Goal: Task Accomplishment & Management: Use online tool/utility

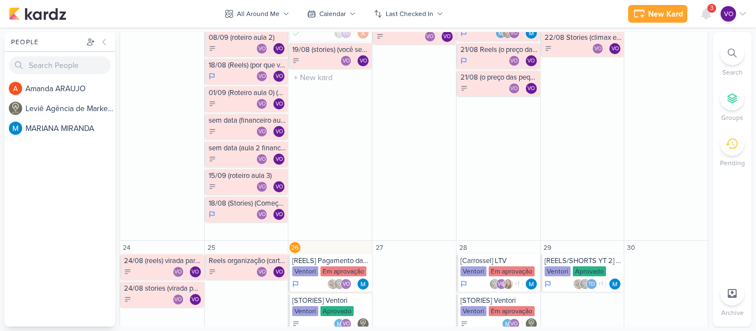
scroll to position [529, 0]
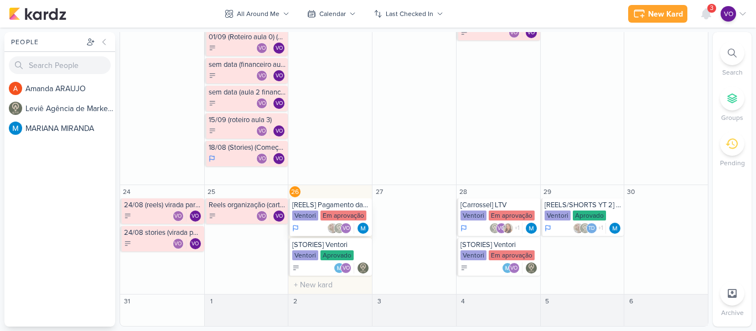
click at [330, 210] on div "[REELS] Pagamento das contas [GEOGRAPHIC_DATA] Em aprovação VO" at bounding box center [330, 218] width 84 height 38
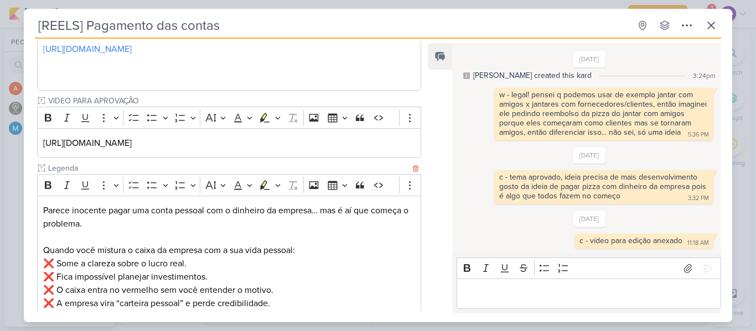
scroll to position [505, 0]
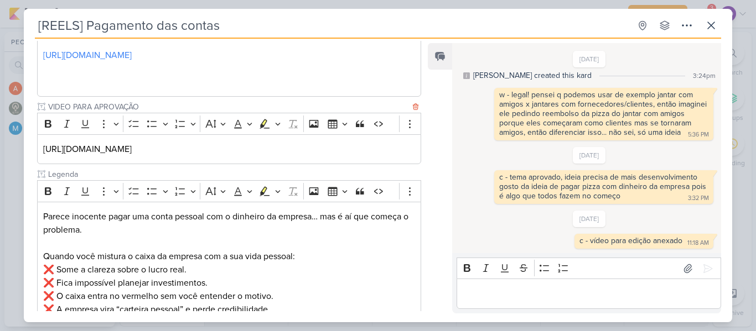
click at [371, 154] on p "[URL][DOMAIN_NAME]" at bounding box center [229, 149] width 372 height 13
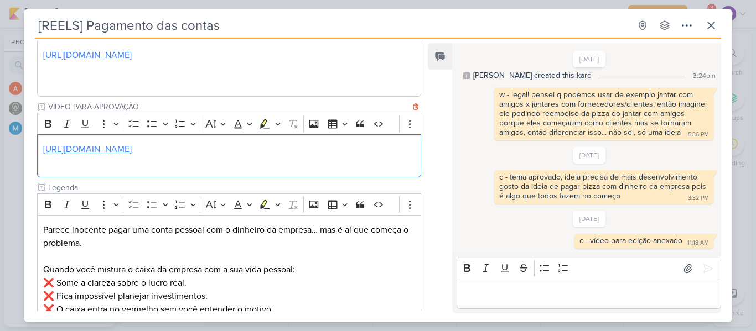
click at [132, 153] on link "[URL][DOMAIN_NAME]" at bounding box center [87, 149] width 89 height 11
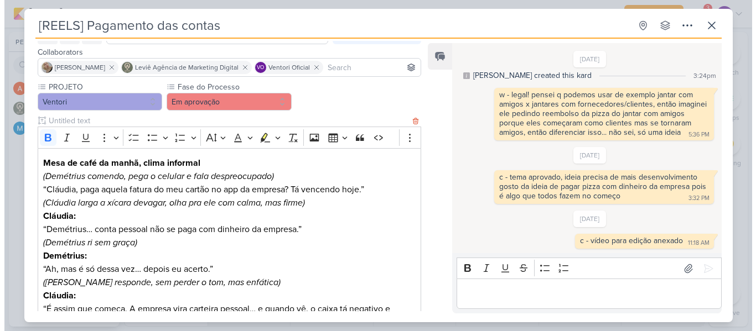
scroll to position [62, 0]
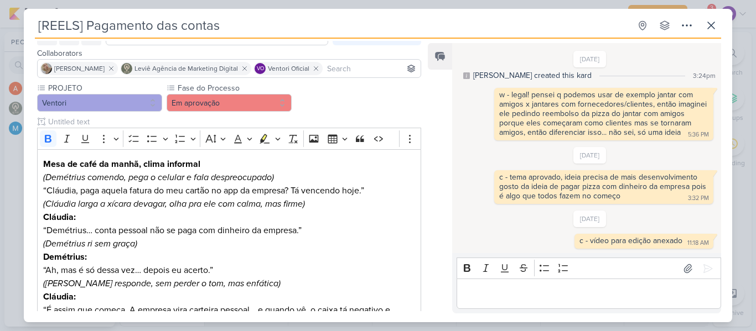
click at [520, 290] on p "Editor editing area: main" at bounding box center [588, 294] width 253 height 13
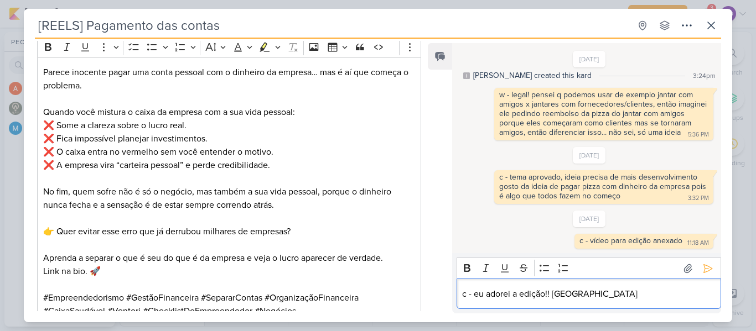
scroll to position [671, 0]
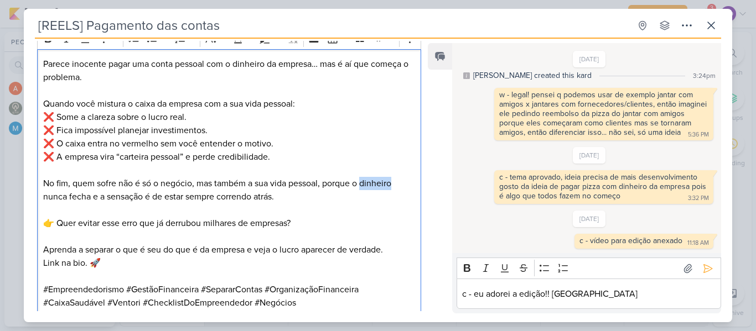
drag, startPoint x: 364, startPoint y: 184, endPoint x: 393, endPoint y: 185, distance: 29.3
click at [393, 185] on p "No fim, quem sofre não é só o negócio, mas também a sua vida pessoal, porque o …" at bounding box center [229, 190] width 372 height 27
drag, startPoint x: 357, startPoint y: 184, endPoint x: 393, endPoint y: 184, distance: 36.5
click at [393, 184] on p "No fim, quem sofre não é só o negócio, mas também a sua vida pessoal, porque o …" at bounding box center [229, 190] width 372 height 27
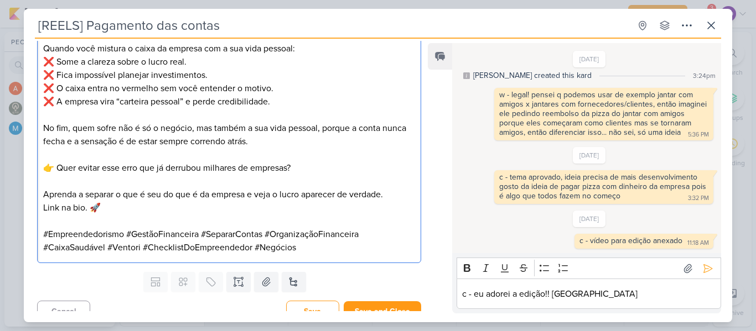
scroll to position [739, 0]
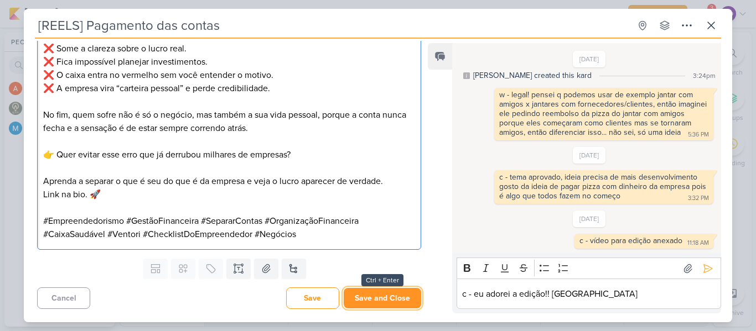
click at [378, 300] on button "Save and Close" at bounding box center [382, 298] width 77 height 20
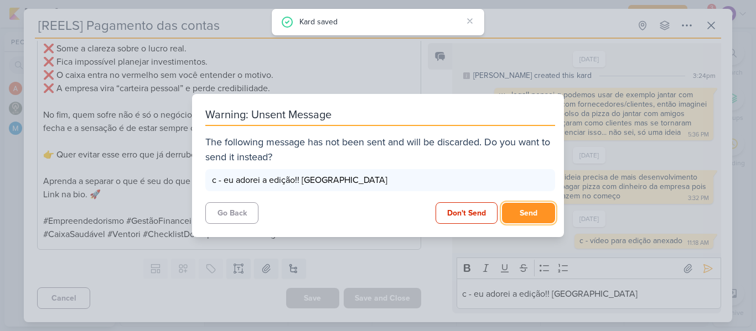
click at [523, 211] on button "Send" at bounding box center [528, 213] width 53 height 20
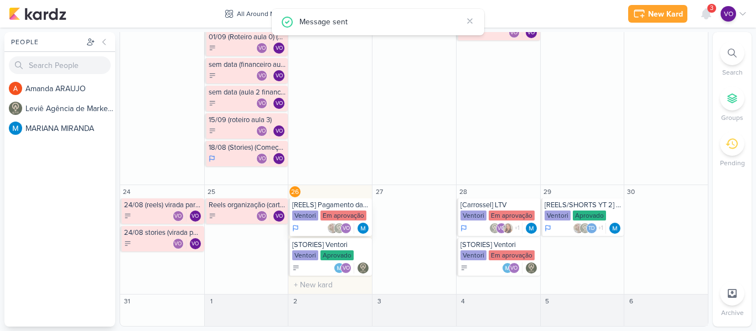
click at [324, 216] on div "Em aprovação" at bounding box center [343, 216] width 46 height 10
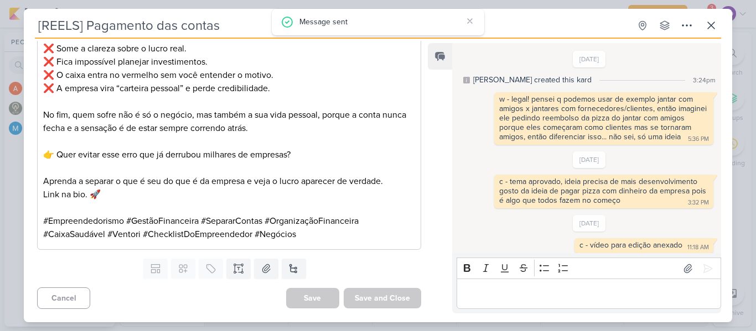
click at [532, 290] on p "Editor editing area: main" at bounding box center [588, 294] width 253 height 13
click at [701, 262] on button at bounding box center [708, 269] width 18 height 18
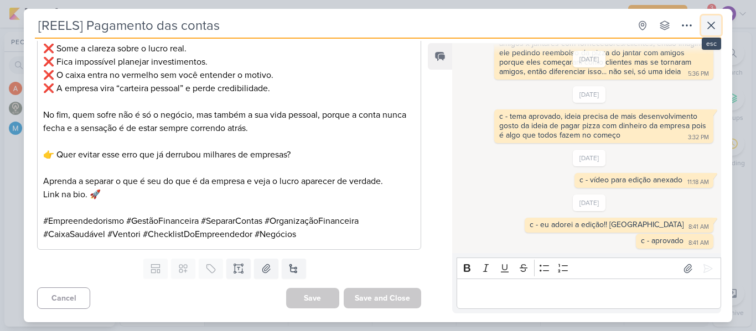
click at [713, 17] on button at bounding box center [711, 25] width 20 height 20
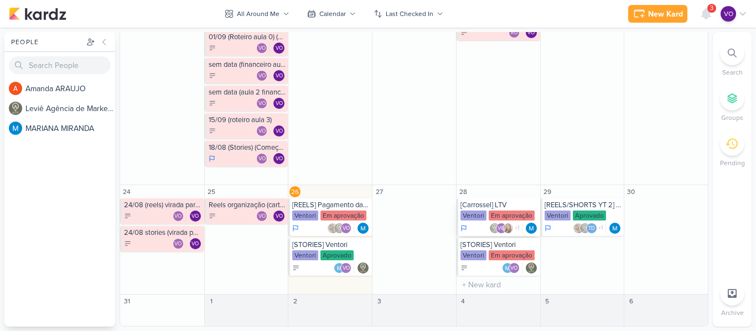
click at [505, 211] on div "Em aprovação" at bounding box center [512, 216] width 46 height 10
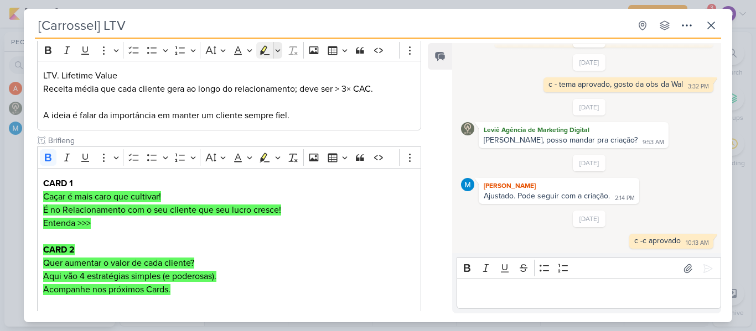
scroll to position [221, 0]
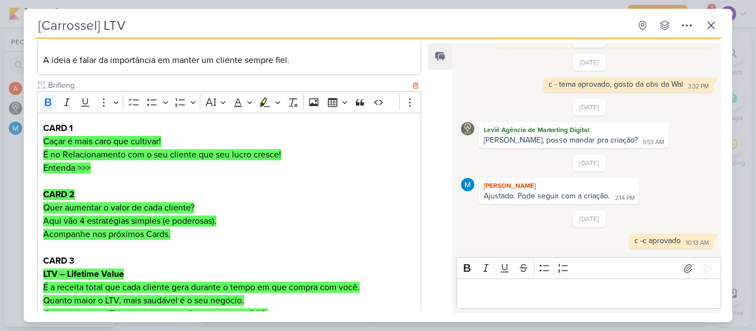
click at [313, 176] on p "Editor editing area: main" at bounding box center [229, 181] width 372 height 13
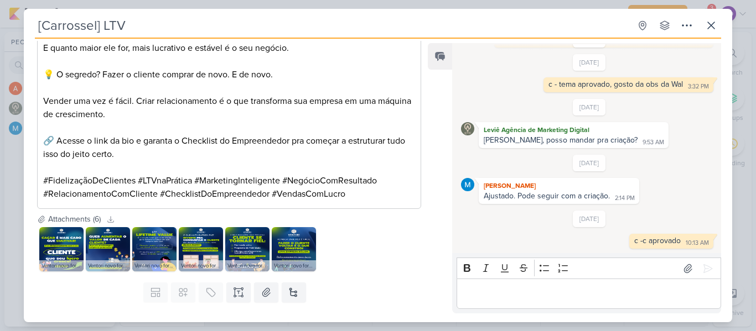
scroll to position [940, 0]
click at [65, 244] on img at bounding box center [61, 249] width 44 height 44
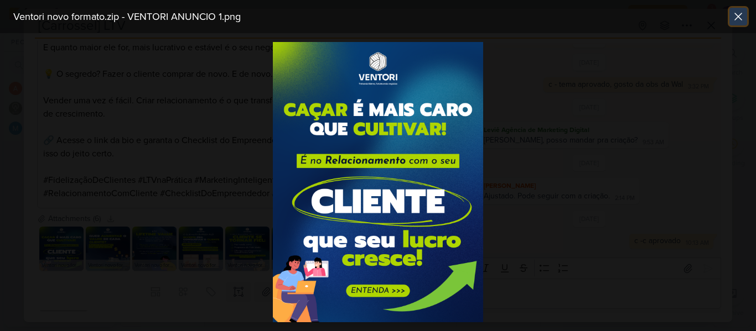
click at [739, 21] on icon at bounding box center [737, 16] width 13 height 13
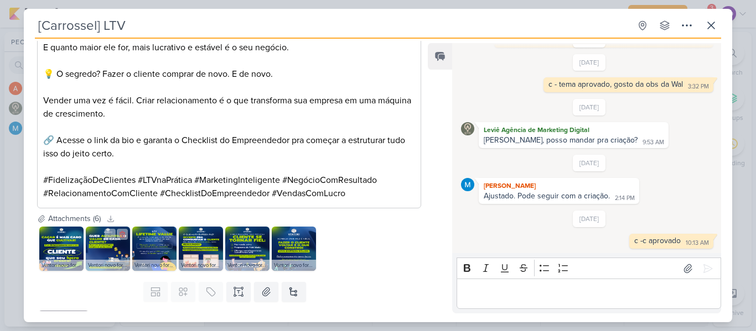
click at [108, 251] on img at bounding box center [108, 249] width 44 height 44
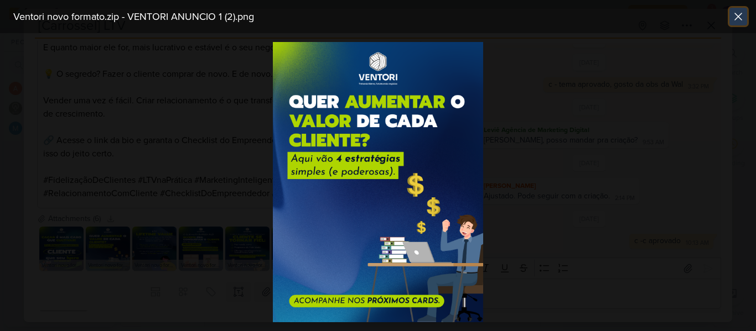
click at [739, 18] on icon at bounding box center [738, 16] width 7 height 7
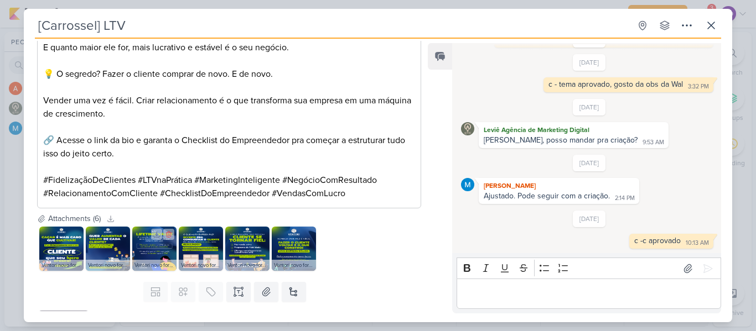
click at [143, 247] on img at bounding box center [154, 249] width 44 height 44
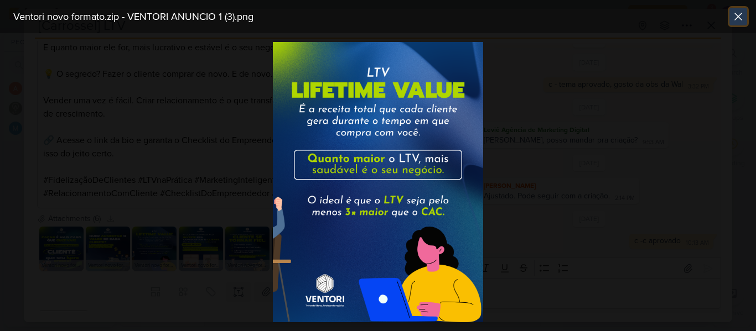
click at [737, 19] on icon at bounding box center [737, 16] width 13 height 13
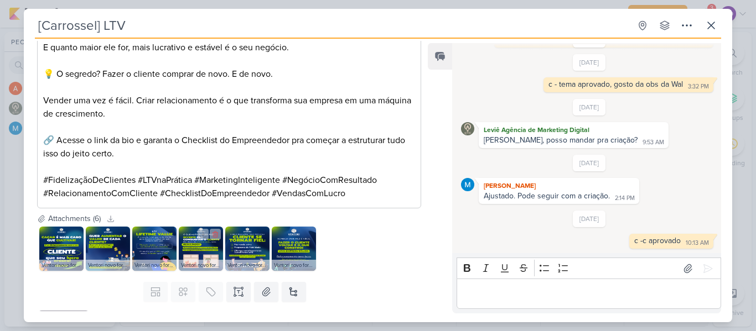
click at [190, 243] on img at bounding box center [201, 249] width 44 height 44
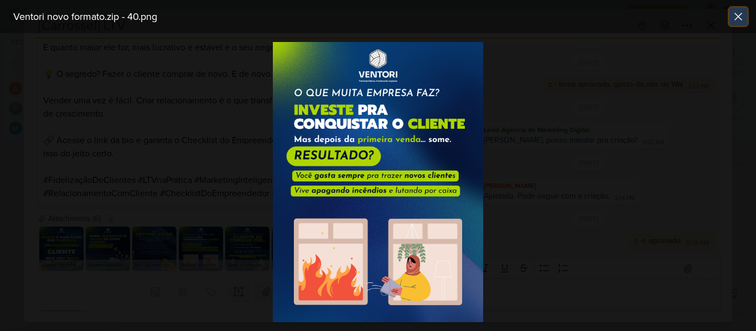
click at [737, 14] on icon at bounding box center [737, 16] width 13 height 13
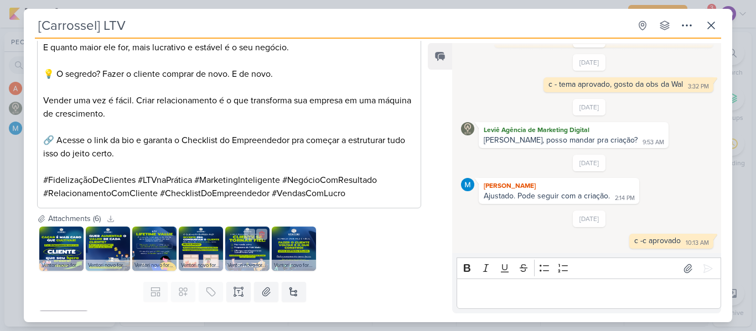
click at [256, 246] on img at bounding box center [247, 249] width 44 height 44
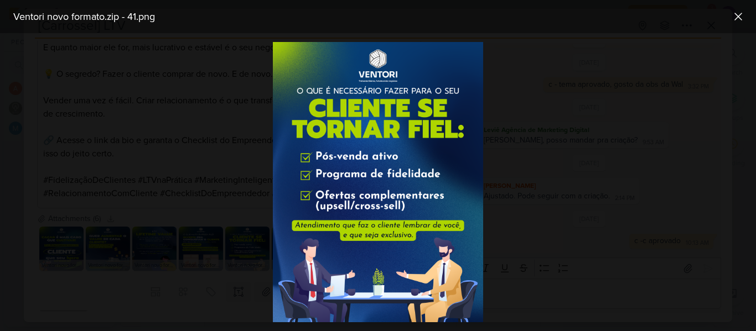
click at [194, 247] on div at bounding box center [378, 182] width 756 height 298
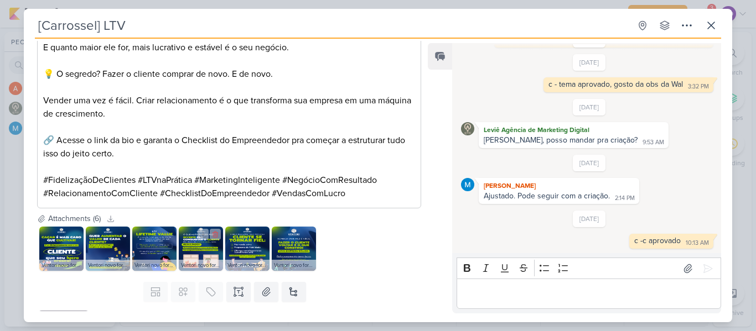
click at [199, 242] on img at bounding box center [201, 249] width 44 height 44
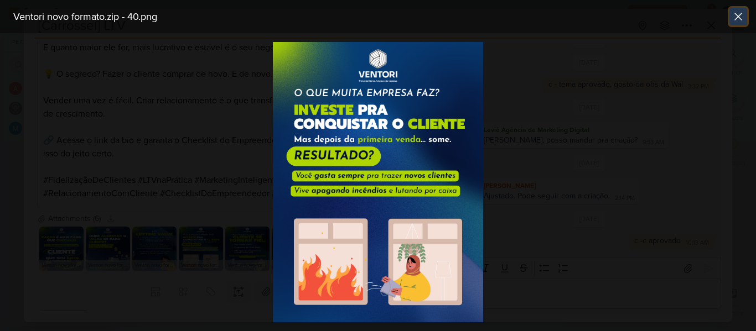
click at [736, 19] on icon at bounding box center [738, 16] width 7 height 7
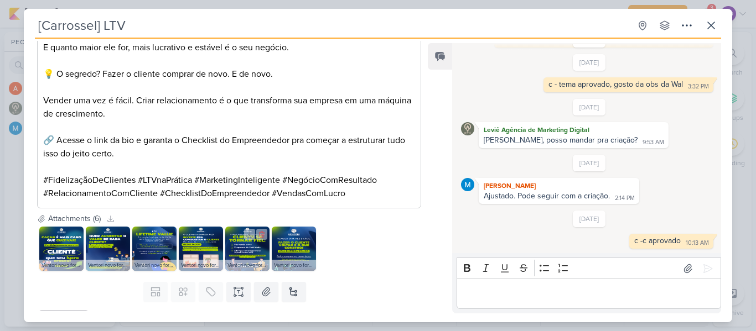
click at [248, 251] on img at bounding box center [247, 249] width 44 height 44
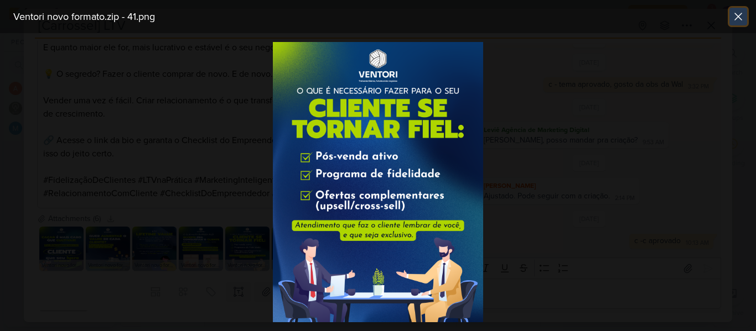
click at [736, 16] on icon at bounding box center [737, 16] width 13 height 13
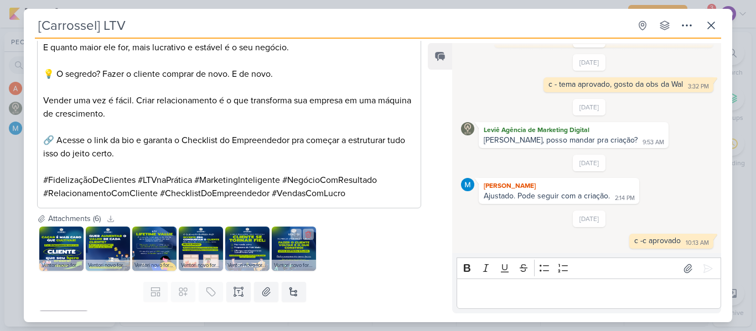
click at [297, 243] on img at bounding box center [294, 249] width 44 height 44
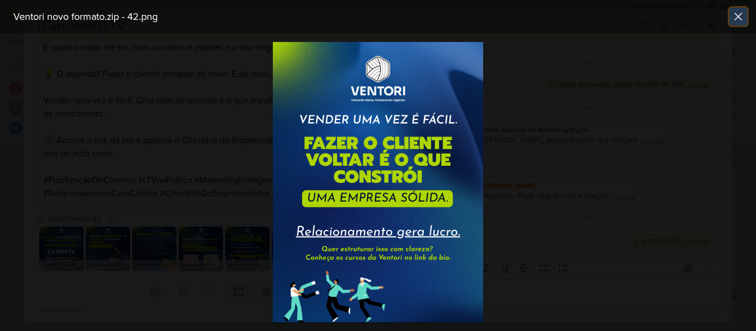
click at [741, 14] on icon at bounding box center [738, 16] width 7 height 7
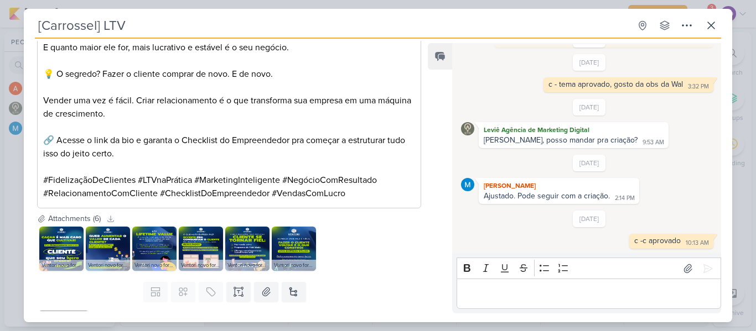
click at [615, 280] on div "Editor editing area: main" at bounding box center [588, 294] width 264 height 30
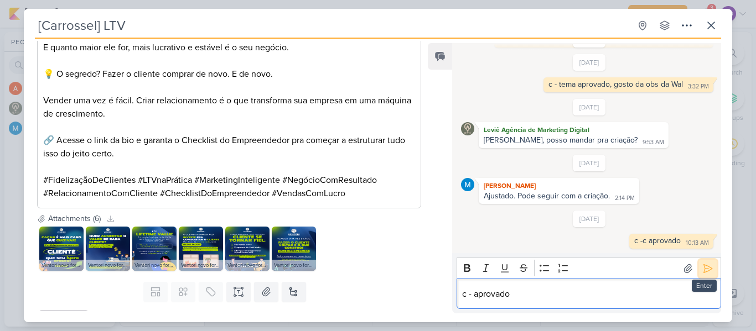
click at [706, 267] on icon at bounding box center [708, 268] width 8 height 8
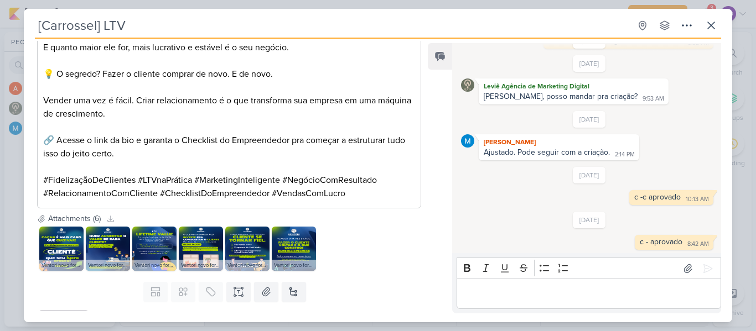
scroll to position [114, 0]
click at [712, 19] on icon at bounding box center [710, 25] width 13 height 13
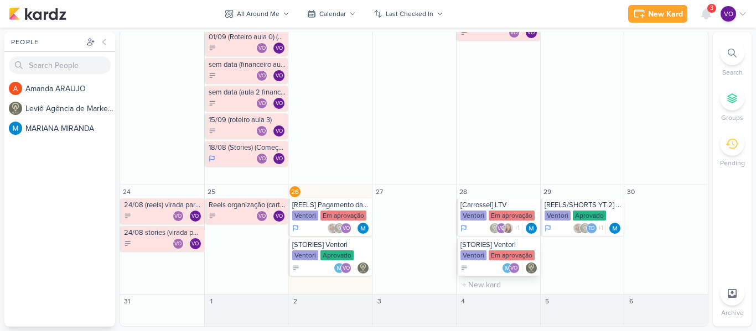
click at [497, 257] on div "Em aprovação" at bounding box center [512, 256] width 46 height 10
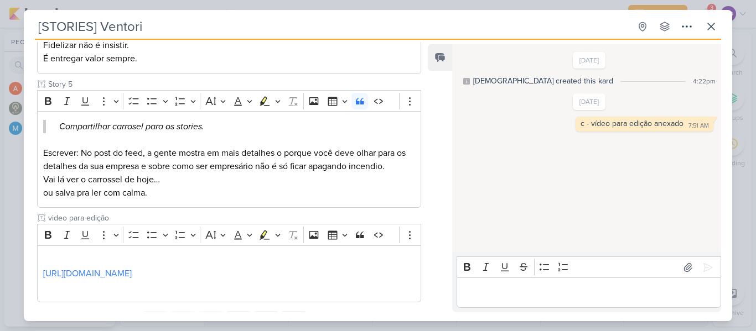
scroll to position [715, 0]
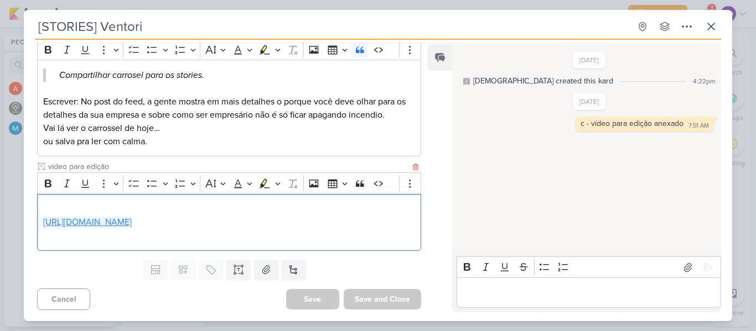
click at [132, 227] on link "[URL][DOMAIN_NAME]" at bounding box center [87, 222] width 89 height 11
click at [546, 289] on p "Editor editing area: main" at bounding box center [588, 293] width 253 height 13
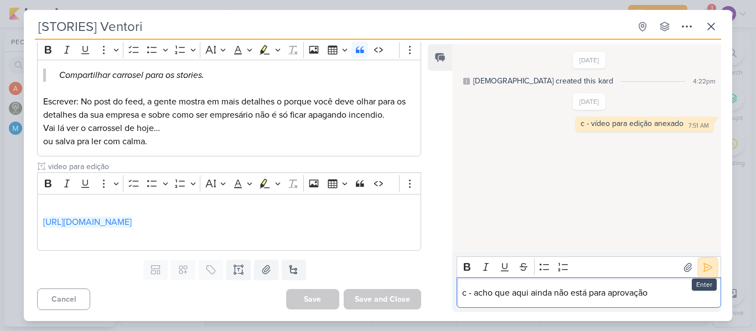
click at [702, 271] on icon at bounding box center [707, 267] width 11 height 11
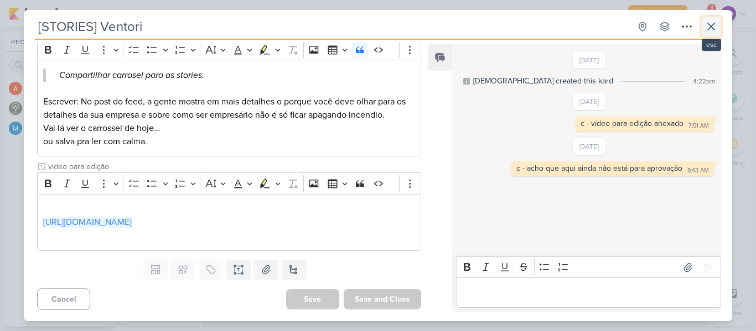
click at [714, 28] on icon at bounding box center [710, 26] width 13 height 13
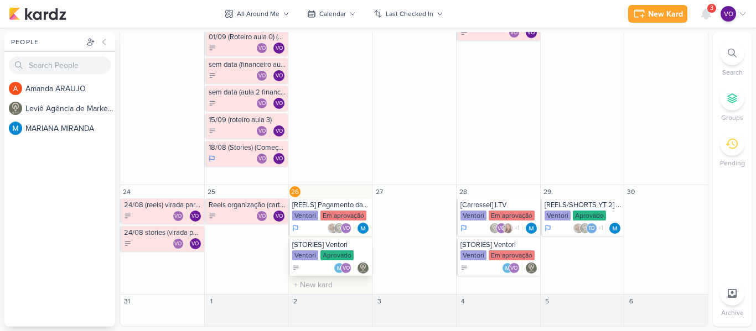
click at [324, 254] on div "Aprovado" at bounding box center [336, 256] width 33 height 10
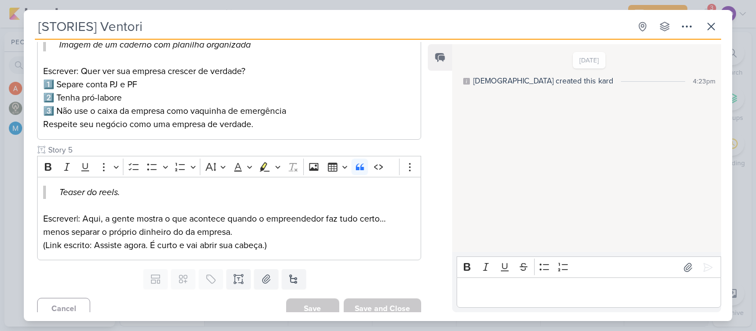
scroll to position [568, 0]
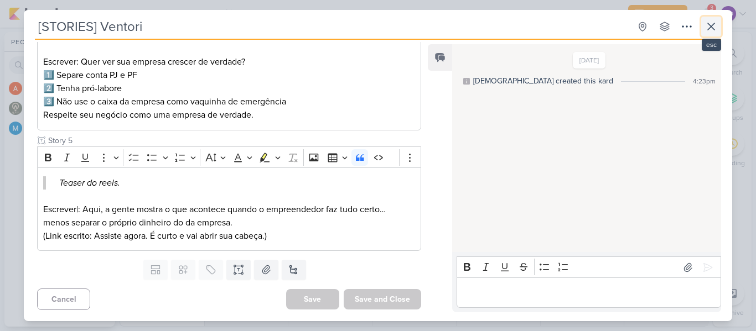
click at [713, 25] on icon at bounding box center [711, 26] width 7 height 7
